Goal: Information Seeking & Learning: Learn about a topic

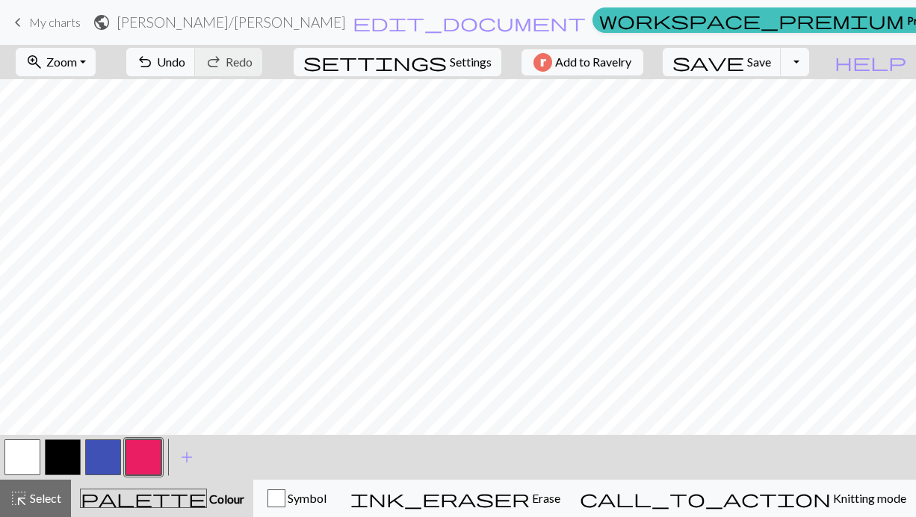
click at [106, 459] on button "button" at bounding box center [103, 457] width 36 height 36
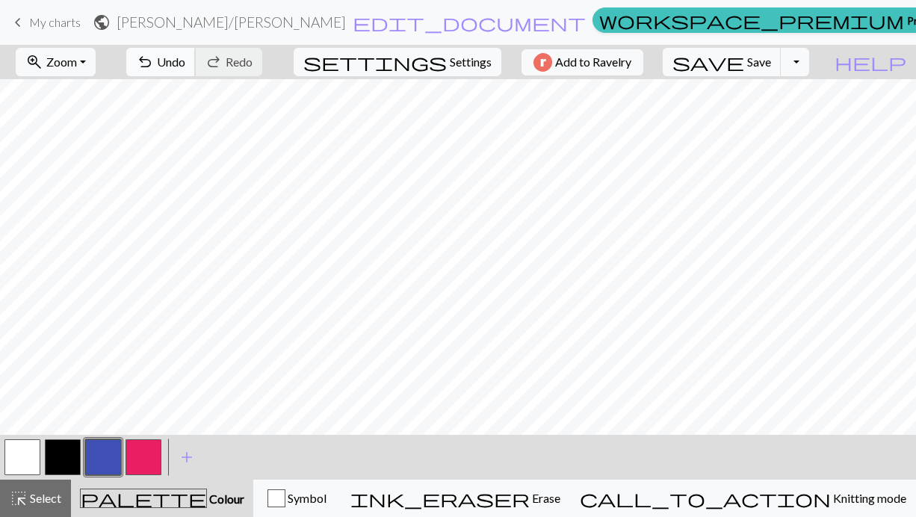
click at [185, 59] on span "Undo" at bounding box center [171, 62] width 28 height 14
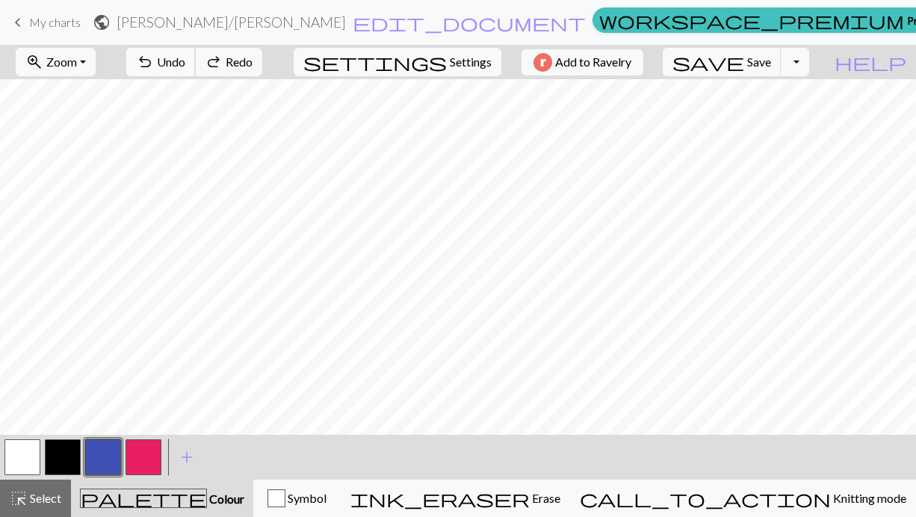
click at [185, 59] on span "Undo" at bounding box center [171, 62] width 28 height 14
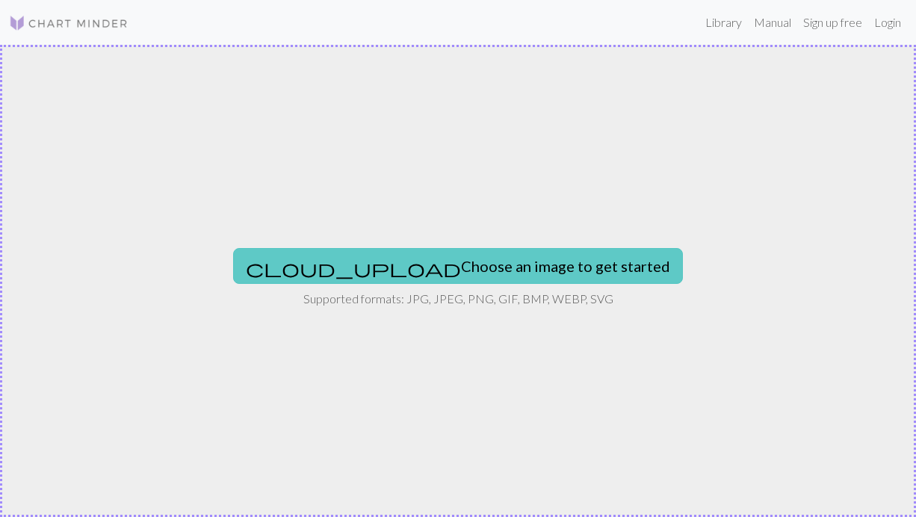
click at [531, 262] on button "cloud_upload Choose an image to get started" at bounding box center [458, 266] width 450 height 36
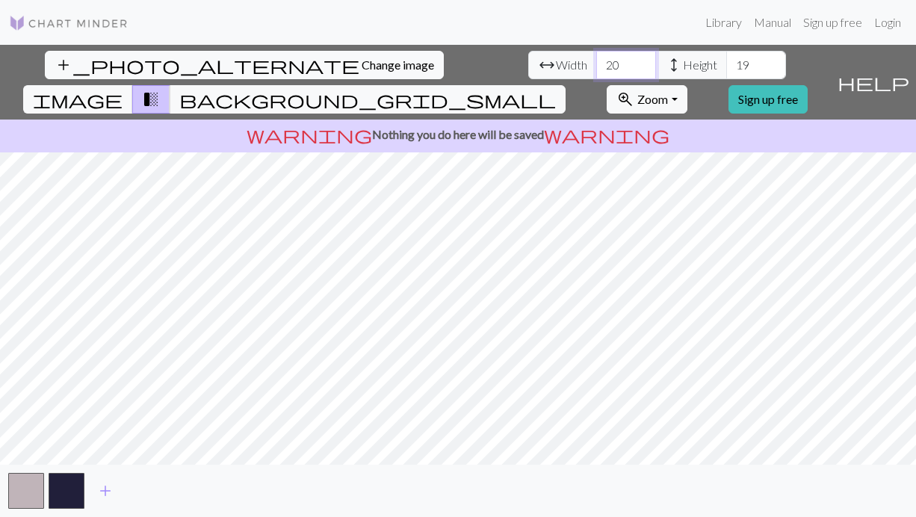
click at [596, 65] on input "20" at bounding box center [626, 65] width 60 height 28
drag, startPoint x: 288, startPoint y: 65, endPoint x: 235, endPoint y: 57, distance: 52.9
click at [528, 57] on div "arrow_range Width 20 height Height 19" at bounding box center [657, 65] width 258 height 28
type input "30"
click at [726, 60] on input "20" at bounding box center [756, 65] width 60 height 28
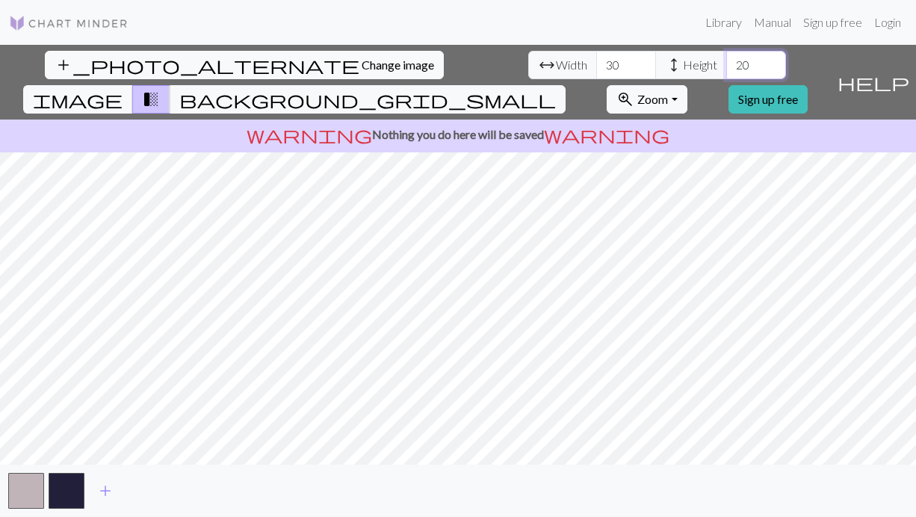
drag, startPoint x: 409, startPoint y: 64, endPoint x: 382, endPoint y: 62, distance: 27.7
click at [528, 62] on div "arrow_range Width 30 height Height 20" at bounding box center [657, 65] width 258 height 28
type input "30"
click at [258, 491] on div "add_photo_alternate Change image arrow_range Width 30 height Height 30 image tr…" at bounding box center [458, 281] width 916 height 472
click at [776, 59] on div "add_photo_alternate Change image arrow_range Width 30 height Height 30 image tr…" at bounding box center [458, 281] width 916 height 472
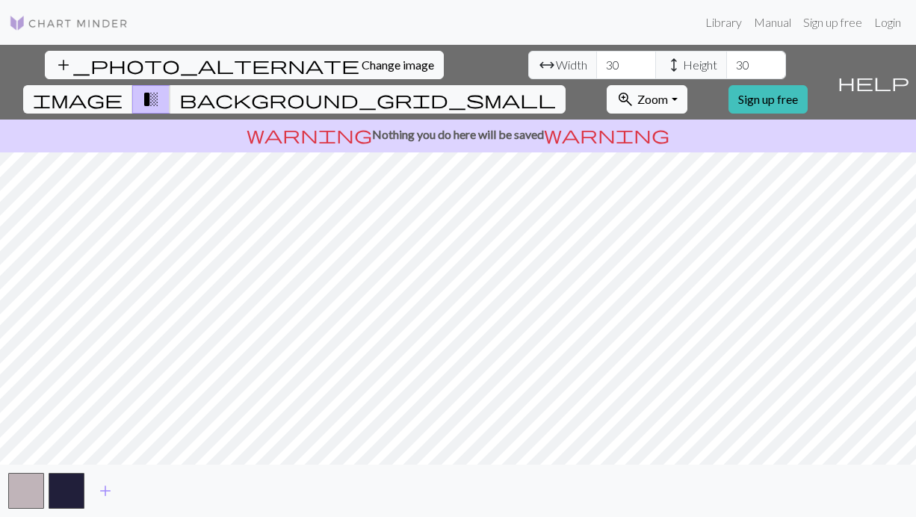
click at [668, 92] on span "Zoom" at bounding box center [652, 99] width 31 height 14
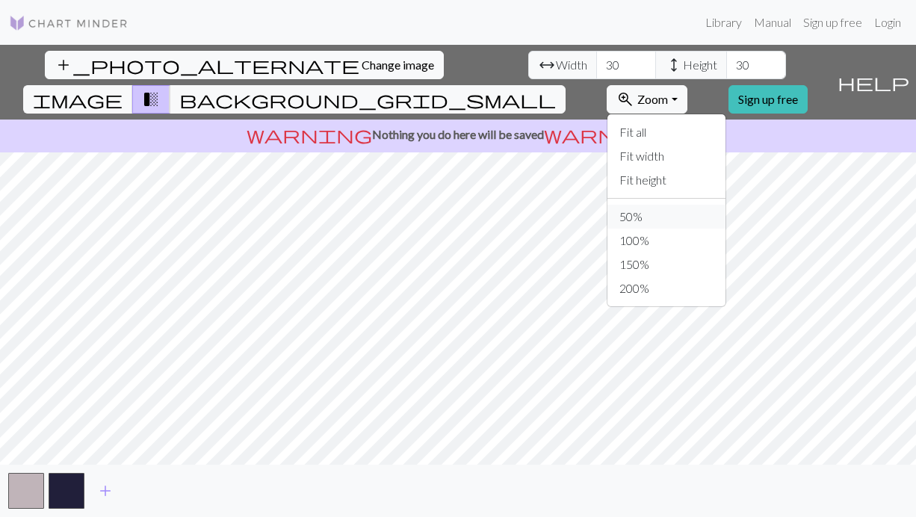
click at [695, 205] on button "50%" at bounding box center [666, 217] width 118 height 24
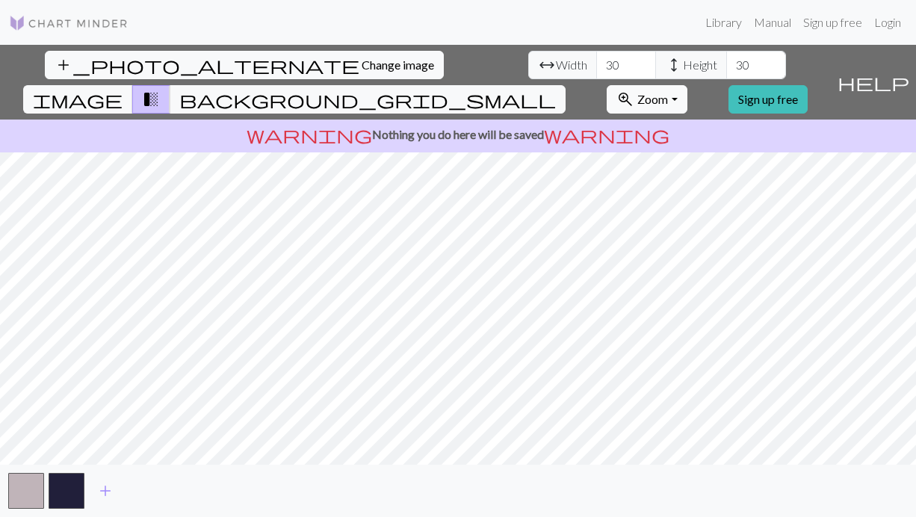
click at [634, 89] on span "zoom_in" at bounding box center [625, 99] width 18 height 21
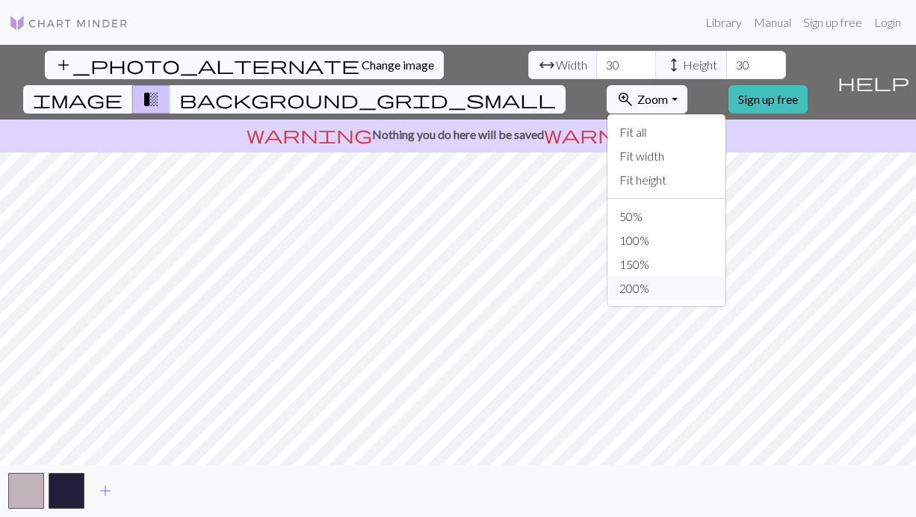
click at [675, 276] on button "200%" at bounding box center [666, 288] width 118 height 24
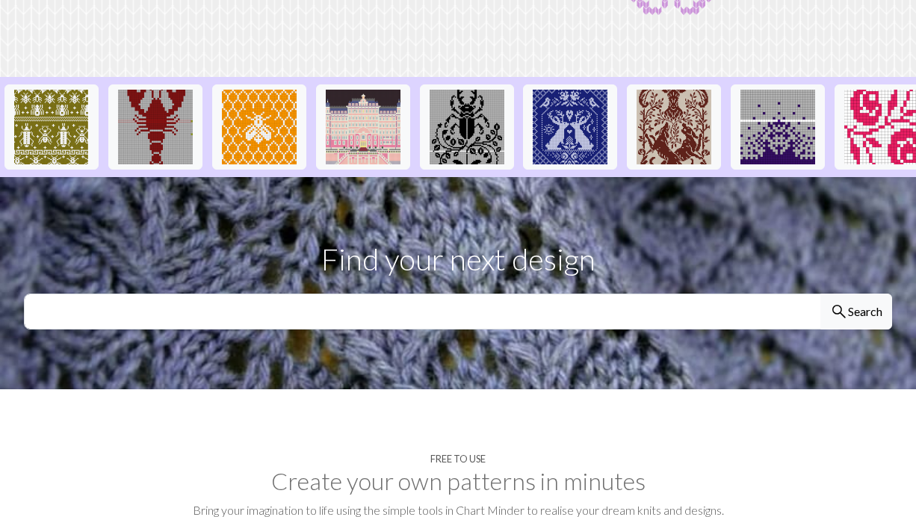
scroll to position [161, 0]
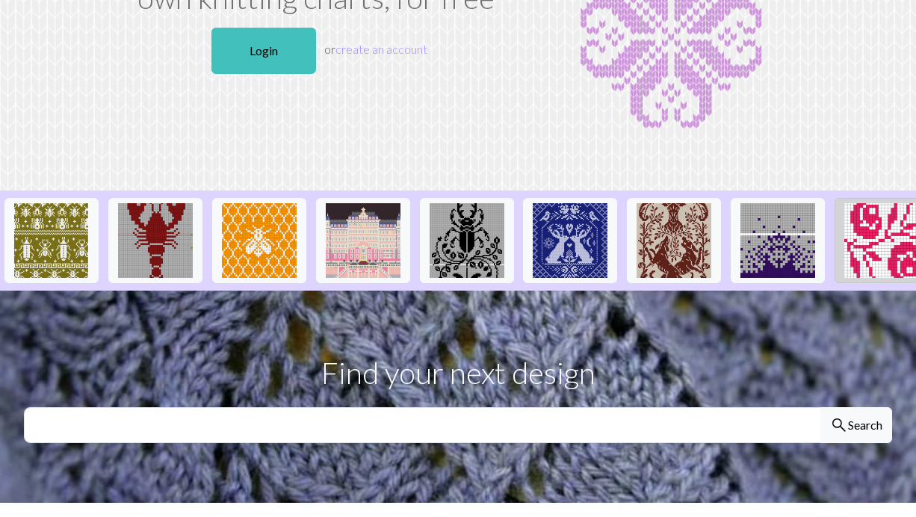
click at [874, 229] on img at bounding box center [881, 240] width 75 height 75
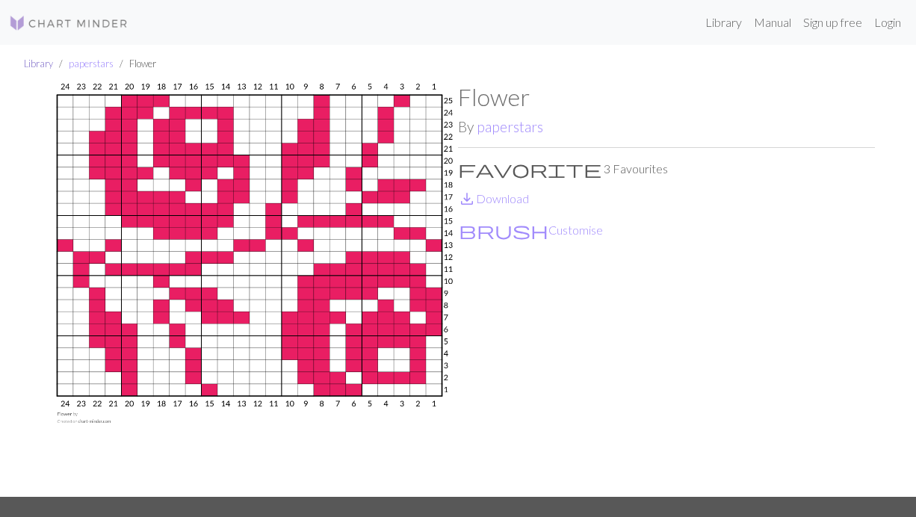
click at [28, 66] on link "Library" at bounding box center [38, 64] width 29 height 12
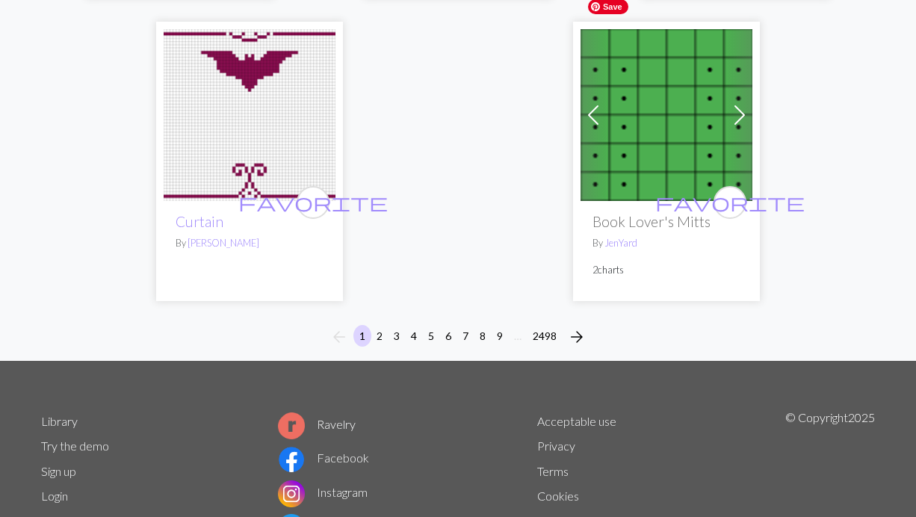
scroll to position [5122, 0]
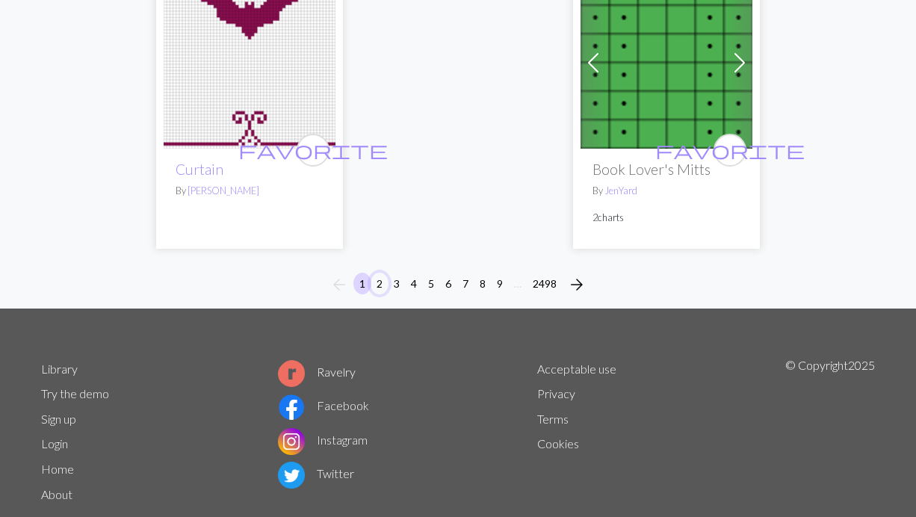
click at [384, 273] on button "2" at bounding box center [379, 284] width 18 height 22
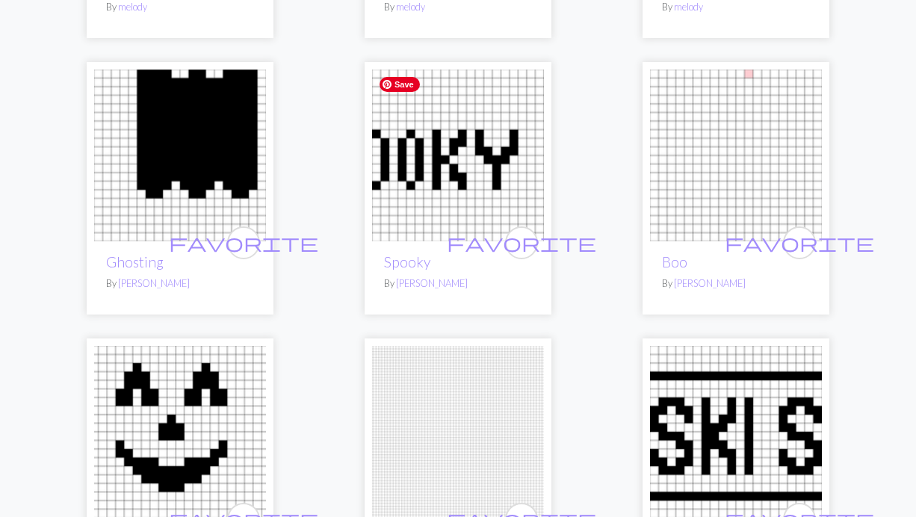
scroll to position [748, 0]
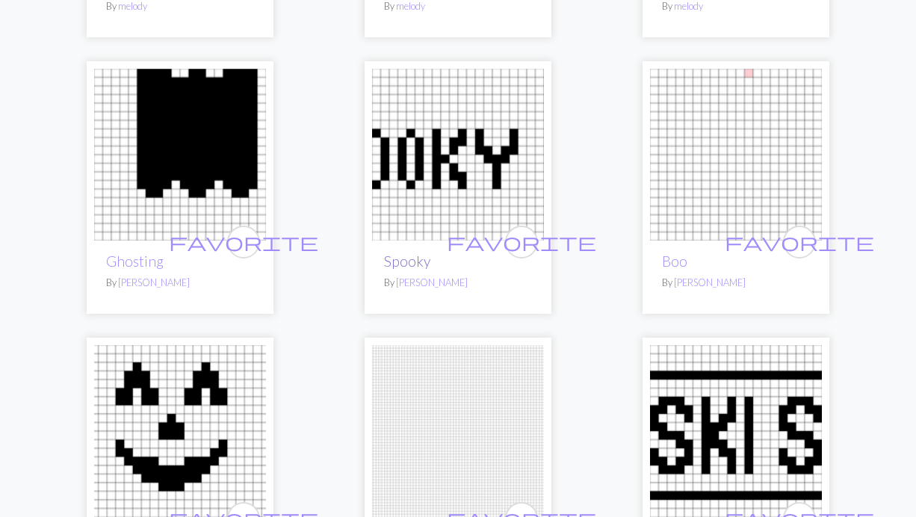
click at [394, 257] on link "Spooky" at bounding box center [407, 260] width 46 height 17
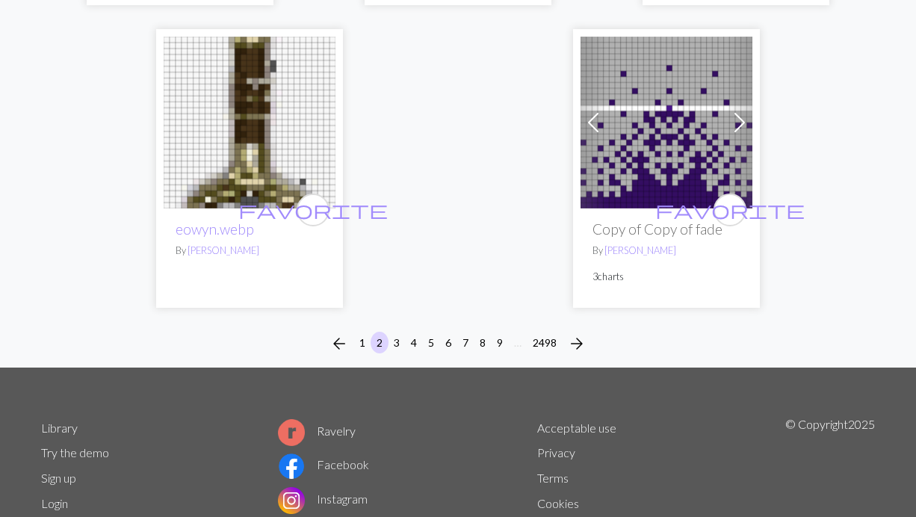
scroll to position [5009, 0]
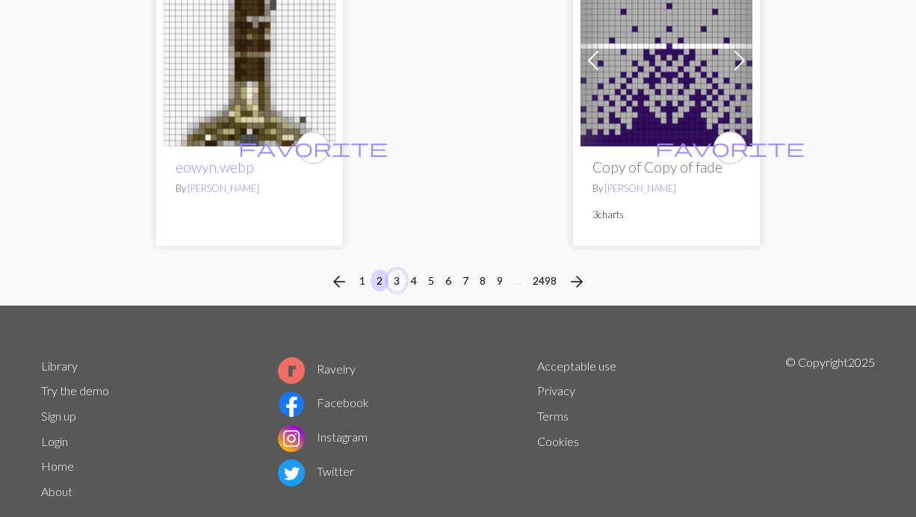
click at [399, 270] on button "3" at bounding box center [397, 281] width 18 height 22
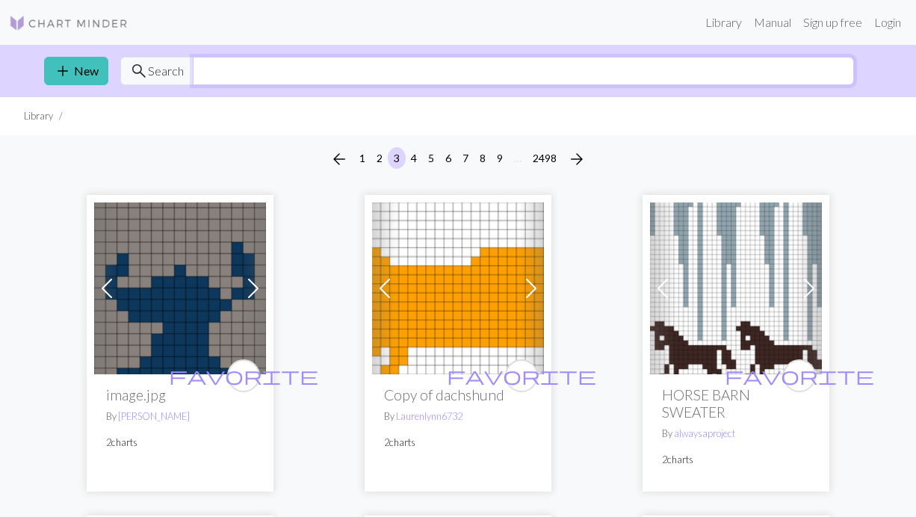
click at [259, 66] on input "text" at bounding box center [523, 71] width 661 height 28
type input "hearts"
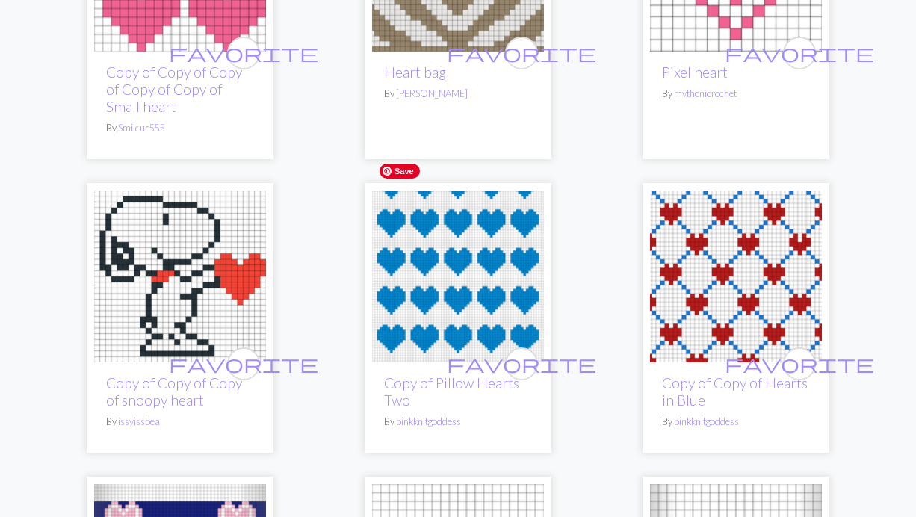
scroll to position [2158, 0]
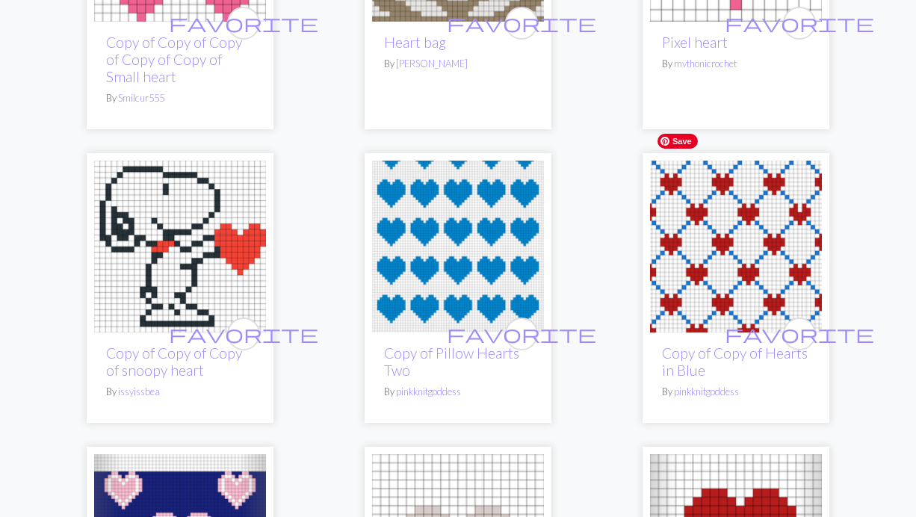
click at [699, 266] on img at bounding box center [736, 247] width 172 height 172
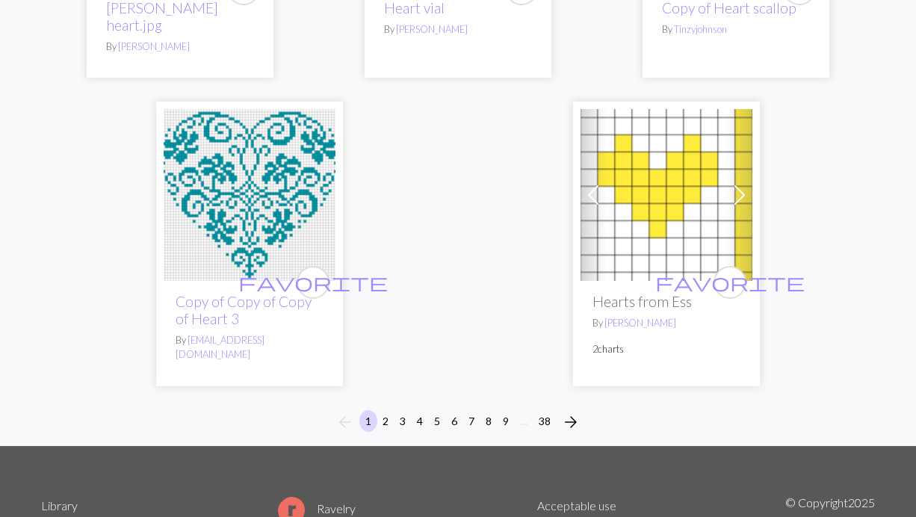
scroll to position [4951, 0]
